Goal: Task Accomplishment & Management: Manage account settings

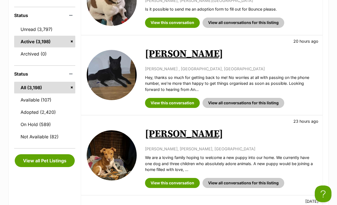
scroll to position [168, 0]
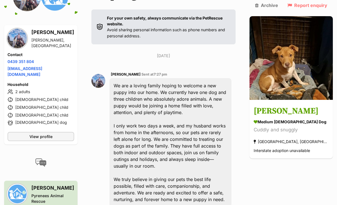
scroll to position [135, 0]
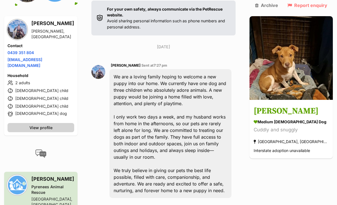
click at [51, 124] on span "View profile" at bounding box center [40, 127] width 23 height 6
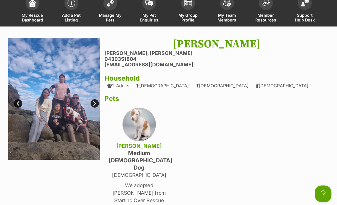
scroll to position [38, 0]
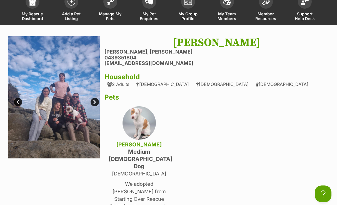
click at [97, 101] on link "Next" at bounding box center [95, 102] width 8 height 8
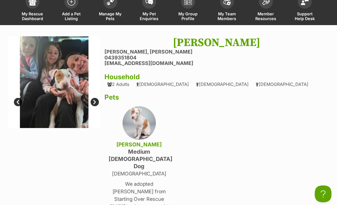
click at [97, 101] on link "Next" at bounding box center [95, 102] width 8 height 8
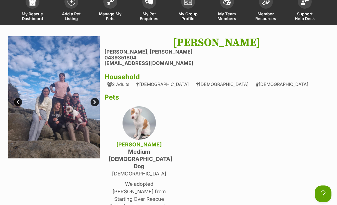
click at [97, 101] on link "Next" at bounding box center [95, 102] width 8 height 8
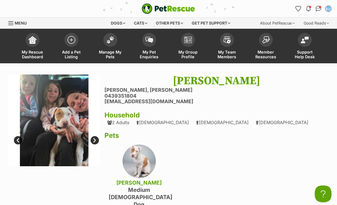
scroll to position [0, 0]
click at [151, 40] on img at bounding box center [150, 38] width 8 height 6
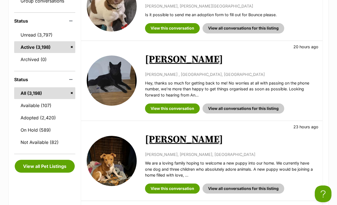
scroll to position [149, 0]
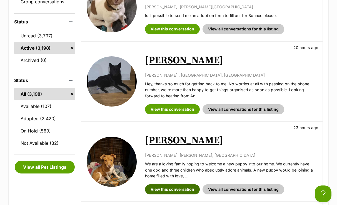
click at [168, 189] on link "View this conversation" at bounding box center [172, 189] width 55 height 10
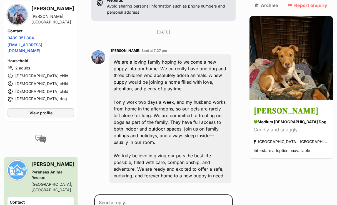
scroll to position [152, 0]
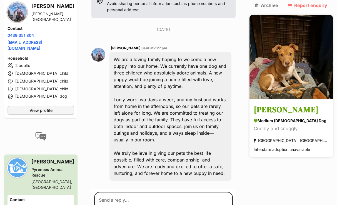
click at [290, 104] on h3 "[PERSON_NAME]" at bounding box center [291, 110] width 75 height 13
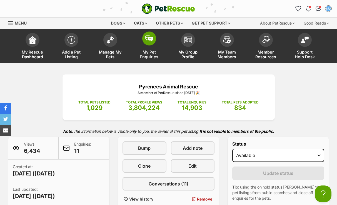
click at [150, 43] on span at bounding box center [149, 38] width 14 height 14
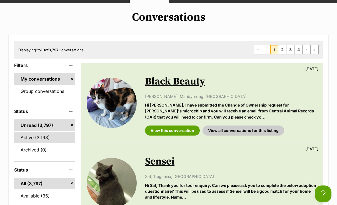
click at [41, 141] on link "Active (3,198)" at bounding box center [44, 137] width 61 height 12
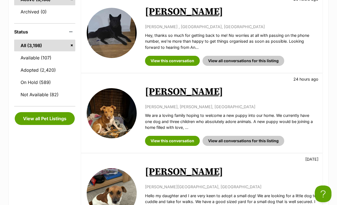
scroll to position [198, 0]
click at [165, 142] on link "View this conversation" at bounding box center [172, 140] width 55 height 10
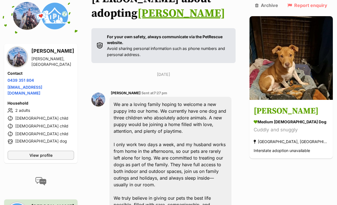
scroll to position [104, 0]
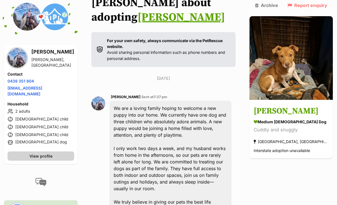
click at [60, 151] on link "View profile" at bounding box center [41, 155] width 67 height 9
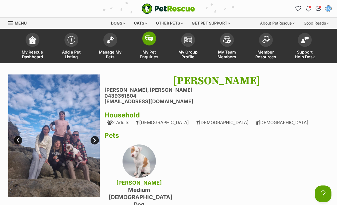
click at [151, 39] on img at bounding box center [150, 38] width 8 height 6
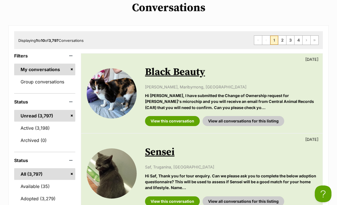
scroll to position [69, 0]
click at [49, 129] on link "Active (3,198)" at bounding box center [44, 128] width 61 height 12
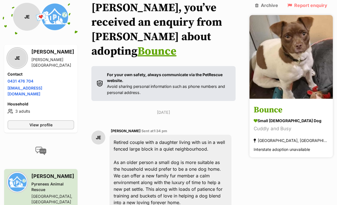
click at [292, 104] on h3 "Bounce" at bounding box center [291, 110] width 75 height 13
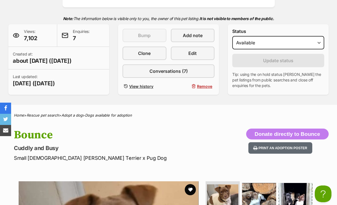
scroll to position [107, 0]
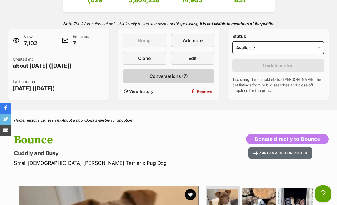
click at [164, 75] on span "Conversations (7)" at bounding box center [169, 76] width 38 height 7
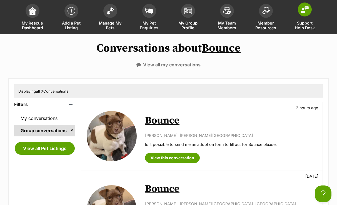
scroll to position [29, 0]
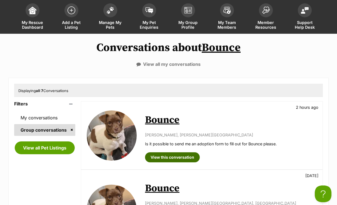
click at [188, 153] on link "View this conversation" at bounding box center [172, 157] width 55 height 10
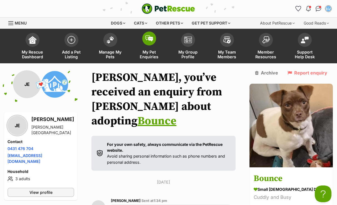
click at [152, 40] on img at bounding box center [150, 38] width 8 height 6
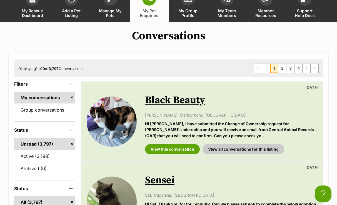
scroll to position [55, 0]
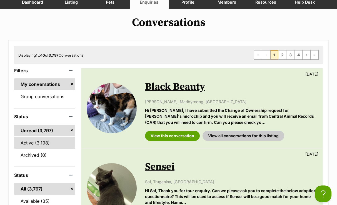
click at [33, 144] on link "Active (3,198)" at bounding box center [44, 143] width 61 height 12
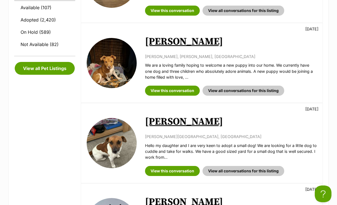
scroll to position [257, 0]
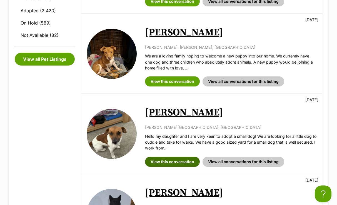
click at [169, 157] on link "View this conversation" at bounding box center [172, 161] width 55 height 10
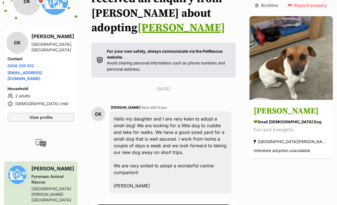
scroll to position [90, 0]
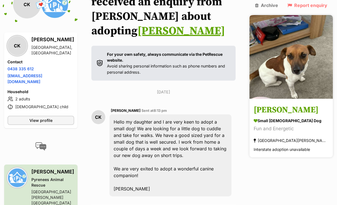
click at [284, 104] on h3 "[PERSON_NAME]" at bounding box center [291, 110] width 75 height 13
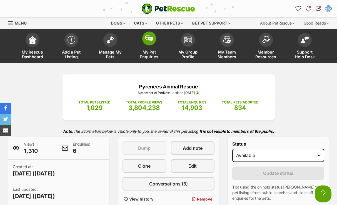
click at [150, 40] on img at bounding box center [150, 38] width 8 height 6
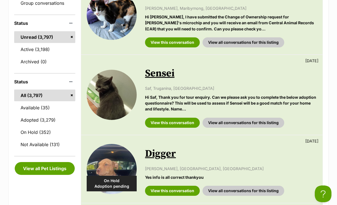
scroll to position [158, 0]
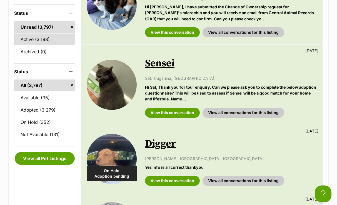
click at [49, 41] on link "Active (3,198)" at bounding box center [44, 39] width 61 height 12
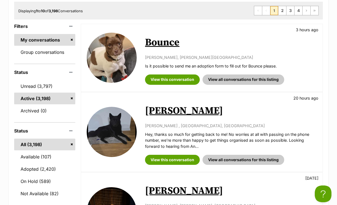
scroll to position [99, 0]
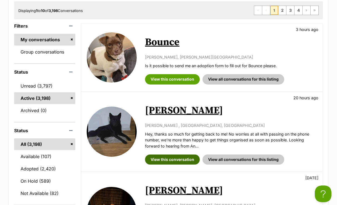
click at [171, 159] on link "View this conversation" at bounding box center [172, 159] width 55 height 10
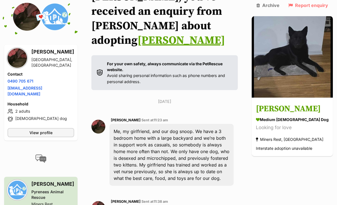
scroll to position [80, 0]
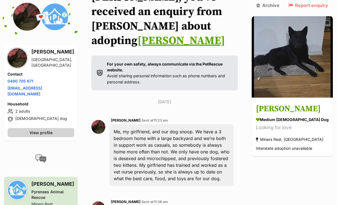
click at [39, 129] on span "View profile" at bounding box center [40, 132] width 23 height 6
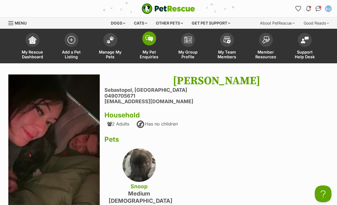
click at [152, 40] on img at bounding box center [150, 38] width 8 height 6
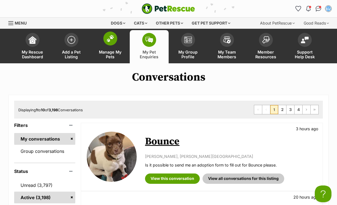
click at [112, 40] on img at bounding box center [111, 38] width 8 height 7
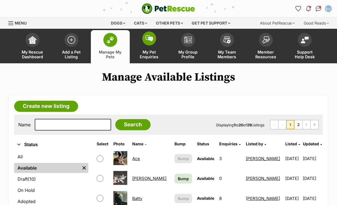
click at [149, 45] on span at bounding box center [149, 38] width 14 height 14
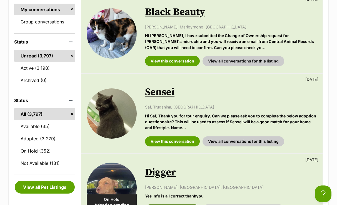
scroll to position [123, 0]
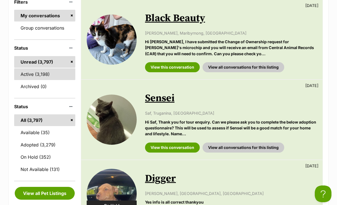
click at [48, 74] on link "Active (3,198)" at bounding box center [44, 74] width 61 height 12
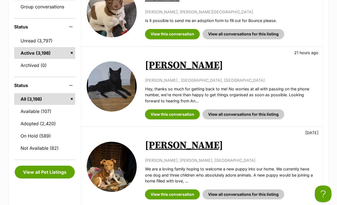
scroll to position [144, 0]
click at [170, 115] on link "View this conversation" at bounding box center [172, 114] width 55 height 10
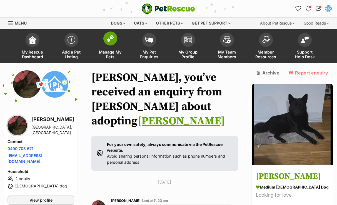
click at [109, 37] on img at bounding box center [111, 38] width 8 height 7
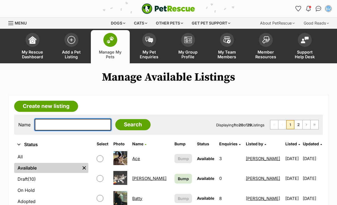
click at [47, 128] on input "text" at bounding box center [73, 125] width 77 height 12
type input "bou"
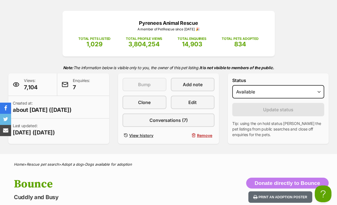
scroll to position [63, 0]
click at [200, 102] on link "Edit" at bounding box center [193, 101] width 44 height 13
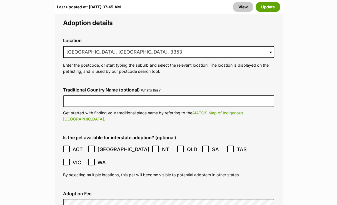
scroll to position [1555, 0]
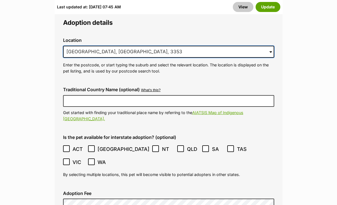
drag, startPoint x: 111, startPoint y: 30, endPoint x: 66, endPoint y: 29, distance: 45.4
drag, startPoint x: 133, startPoint y: 28, endPoint x: 88, endPoint y: 30, distance: 44.6
click at [88, 46] on input "leongatha Ballarat, [GEOGRAPHIC_DATA], 3353" at bounding box center [168, 52] width 211 height 12
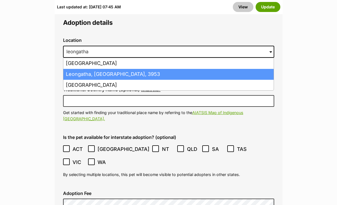
click at [95, 69] on li "Leongatha, [GEOGRAPHIC_DATA], 3953" at bounding box center [168, 74] width 211 height 11
type input "Leongatha, [GEOGRAPHIC_DATA], 3953"
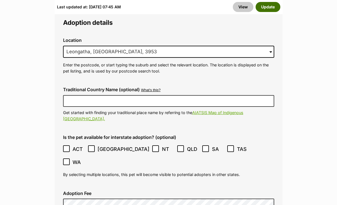
click at [272, 9] on button "Update" at bounding box center [268, 7] width 25 height 10
